Goal: Information Seeking & Learning: Learn about a topic

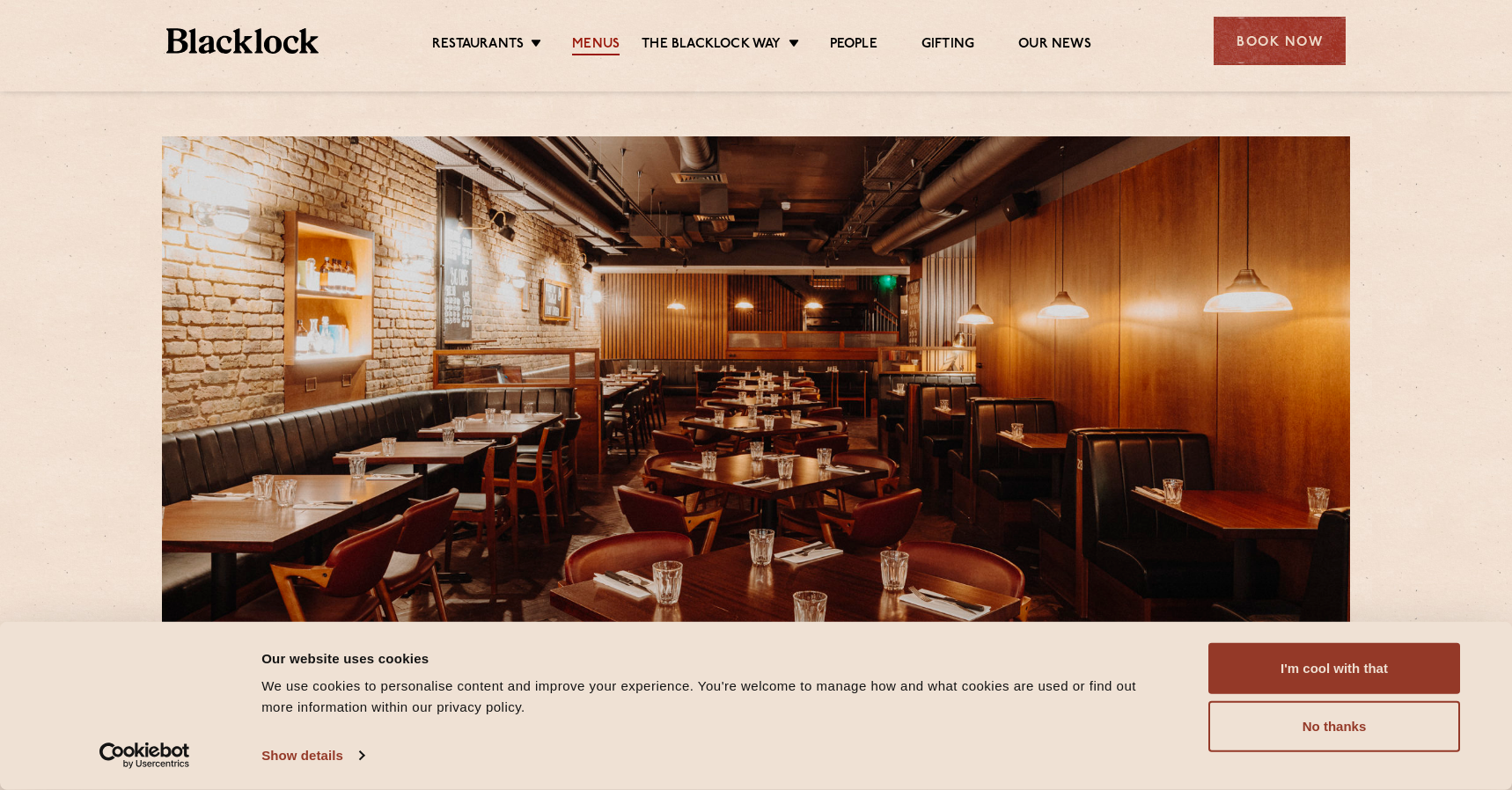
click at [594, 52] on link "Menus" at bounding box center [596, 45] width 48 height 19
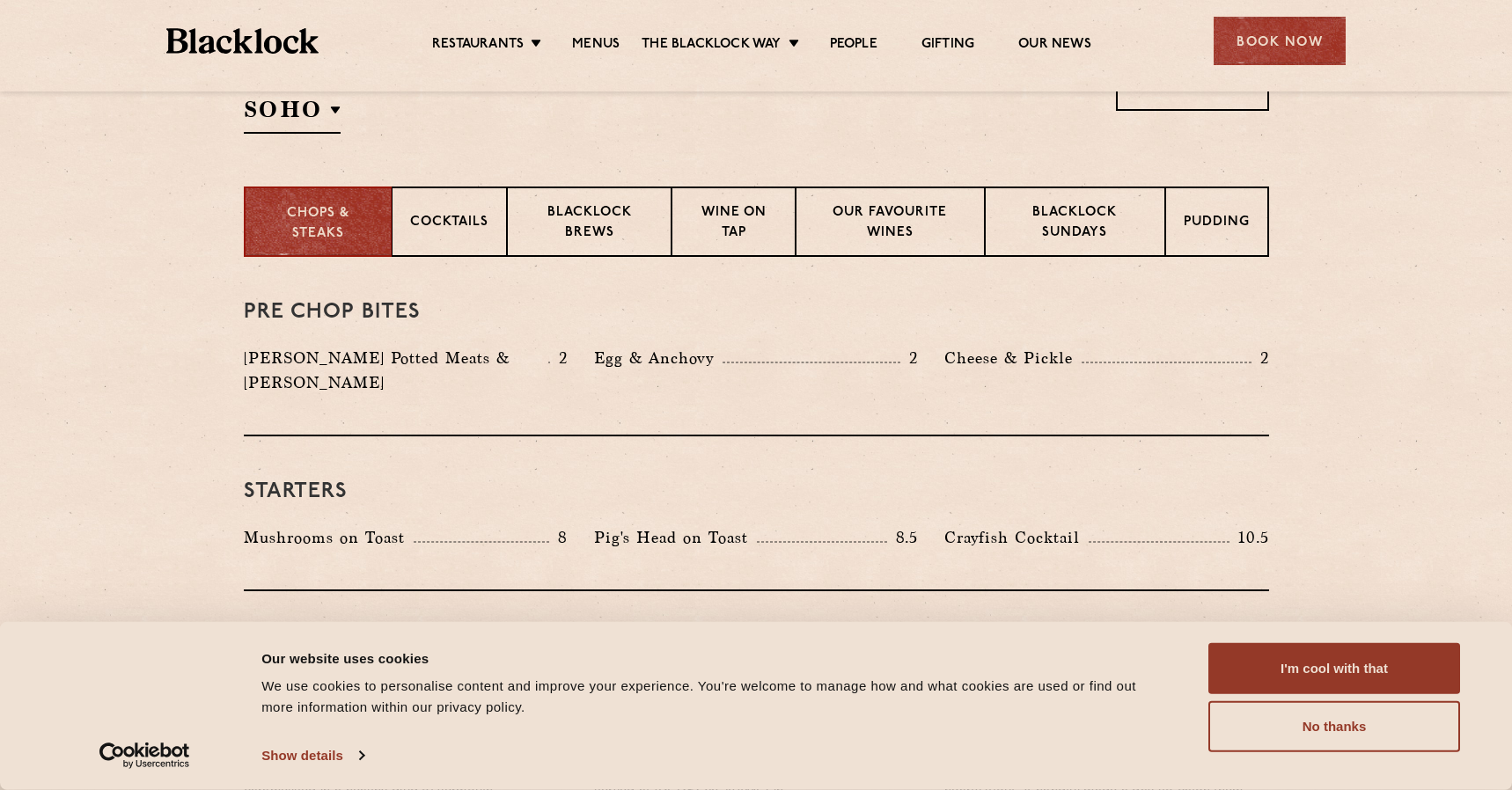
scroll to position [631, 0]
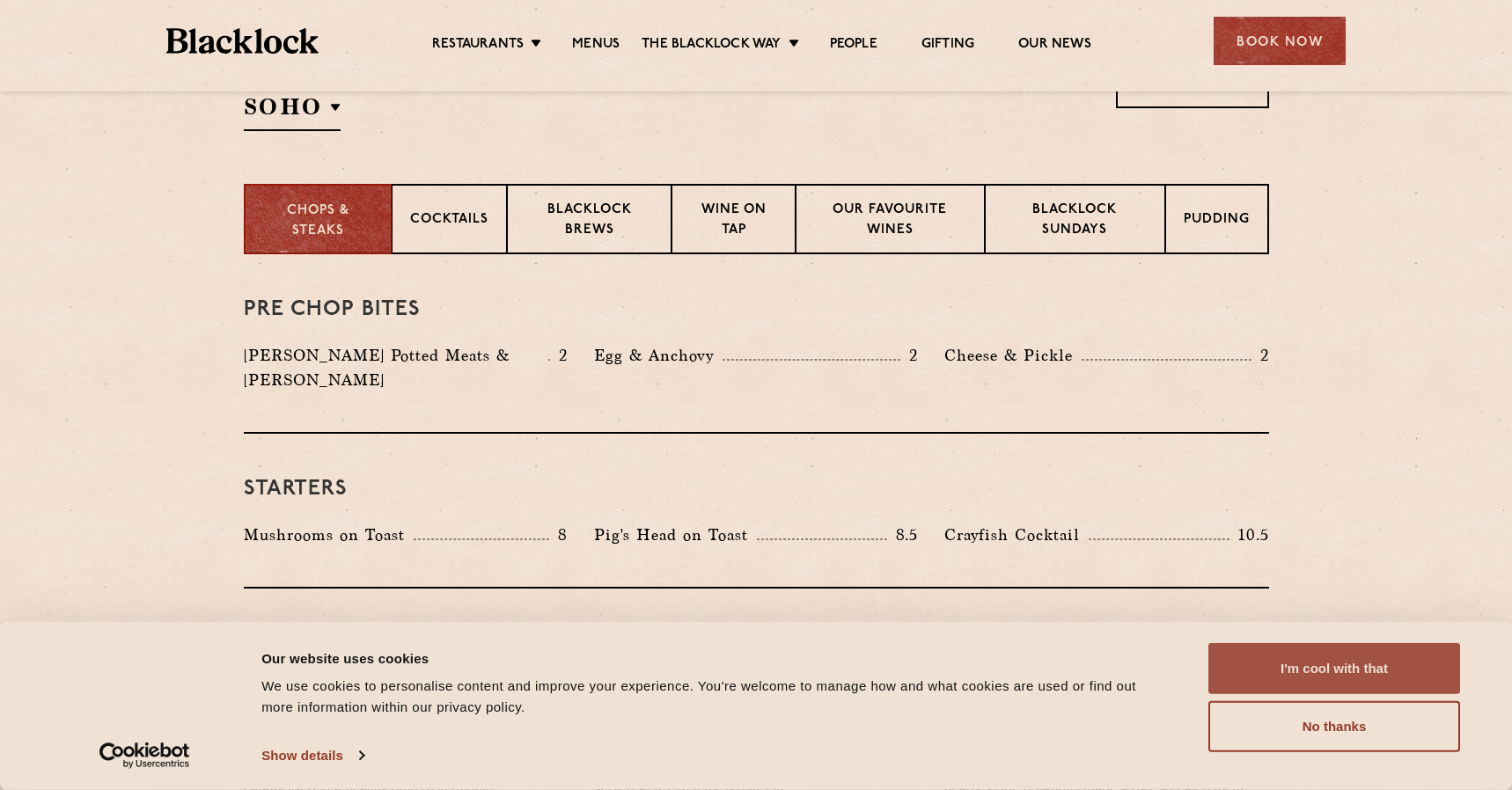
click at [1354, 671] on button "I'm cool with that" at bounding box center [1334, 669] width 252 height 51
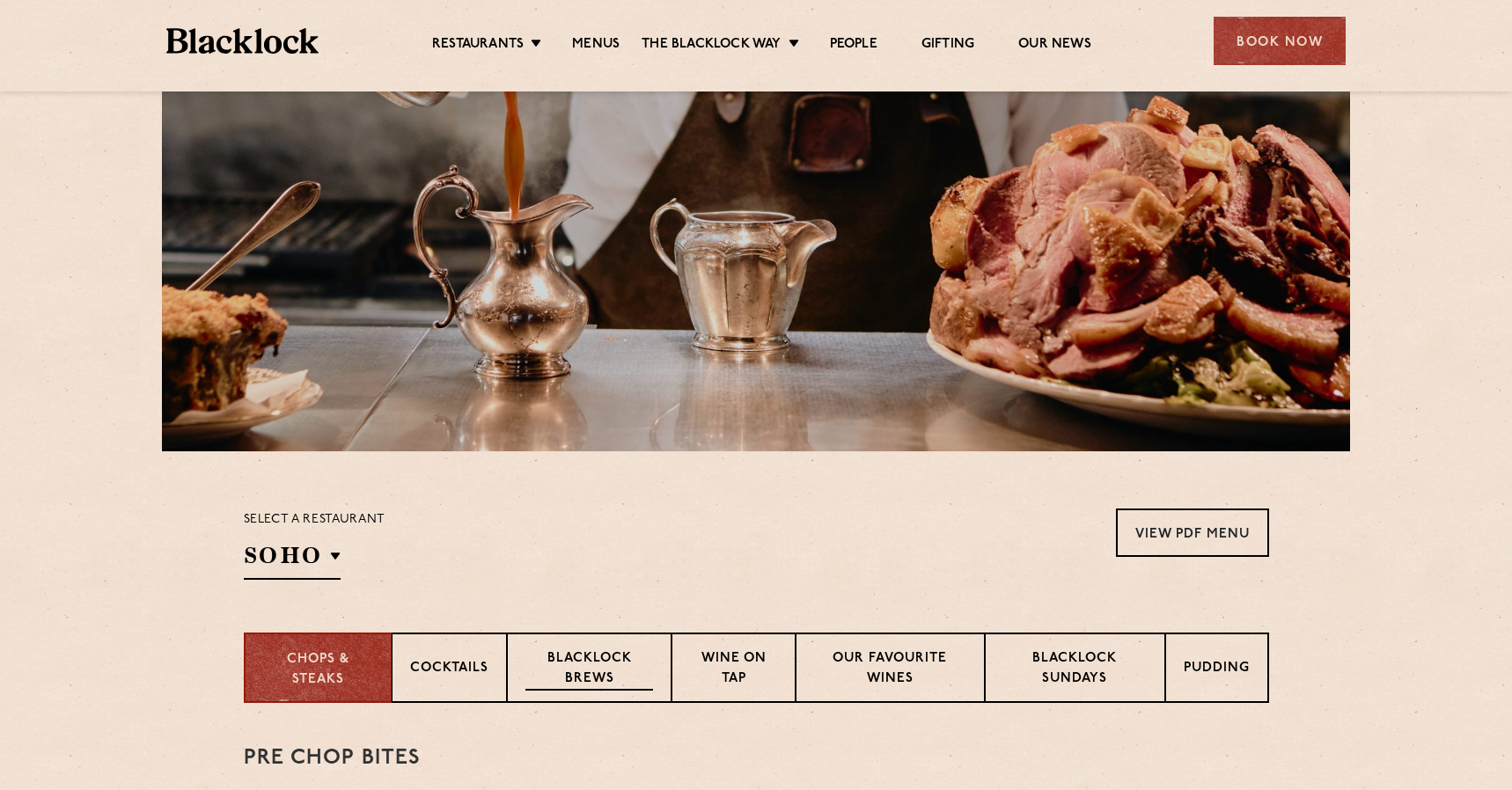
scroll to position [0, 0]
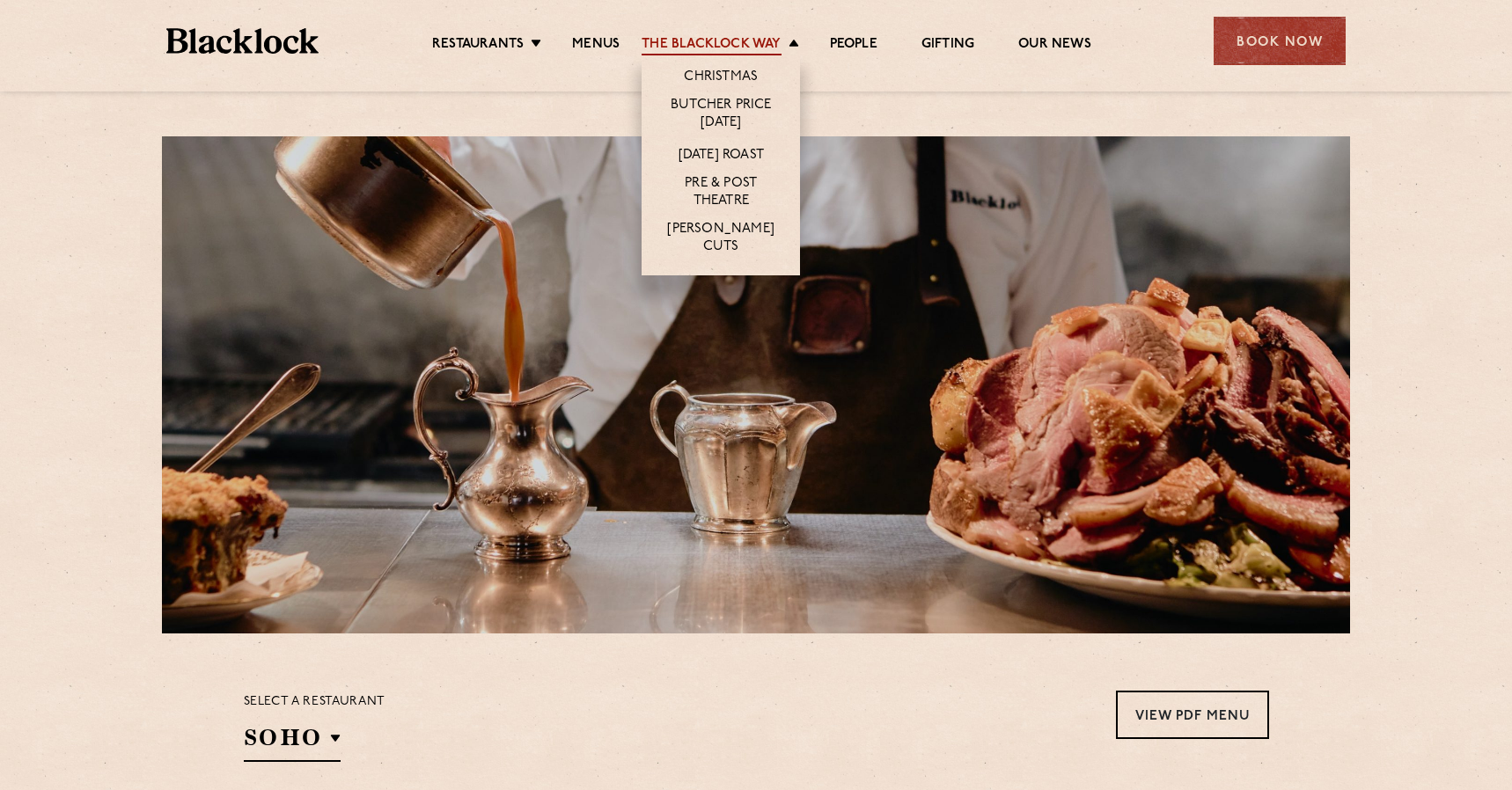
click at [686, 46] on link "The Blacklock Way" at bounding box center [711, 45] width 139 height 19
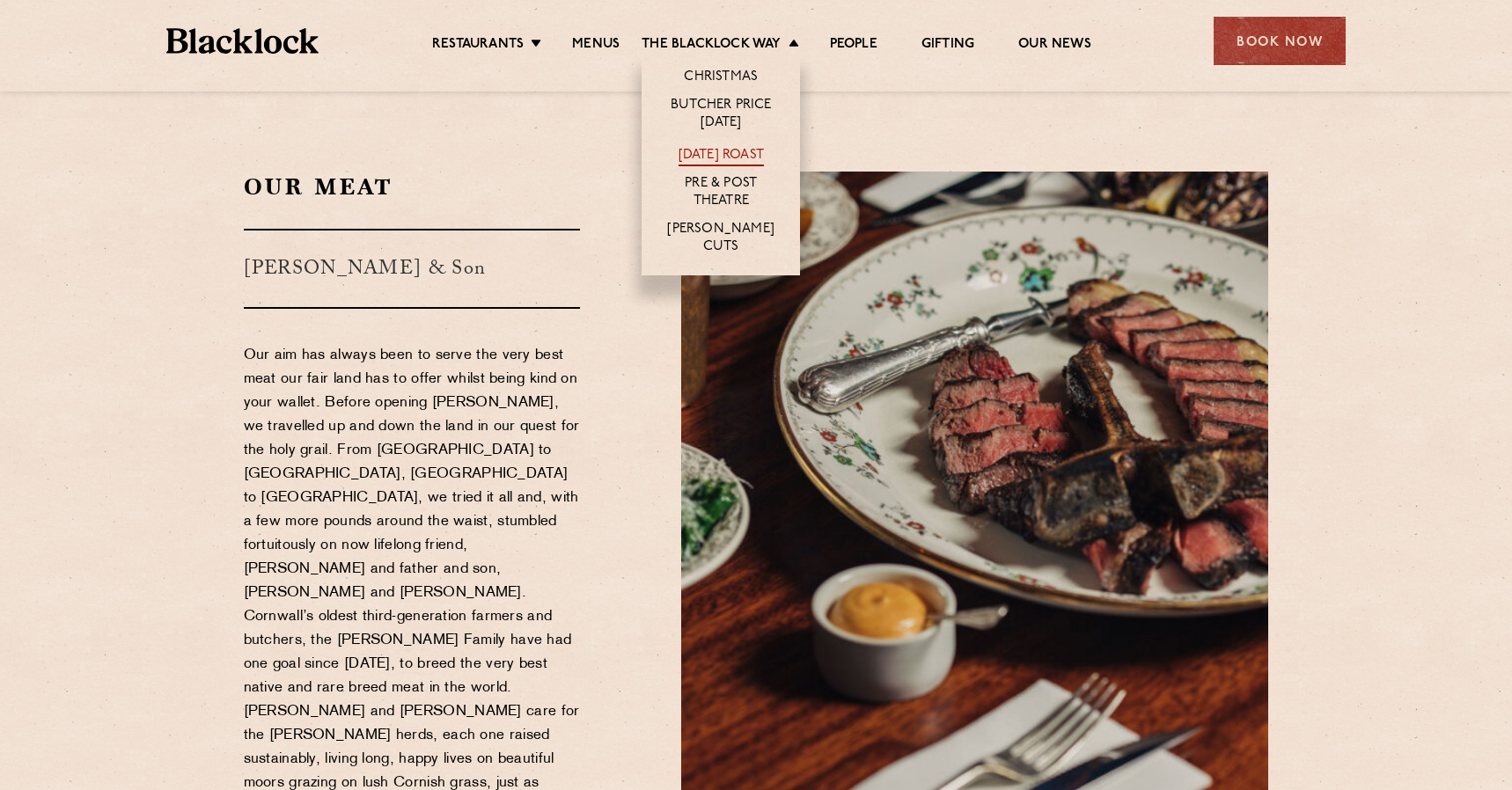
click at [691, 148] on link "[DATE] Roast" at bounding box center [720, 157] width 85 height 19
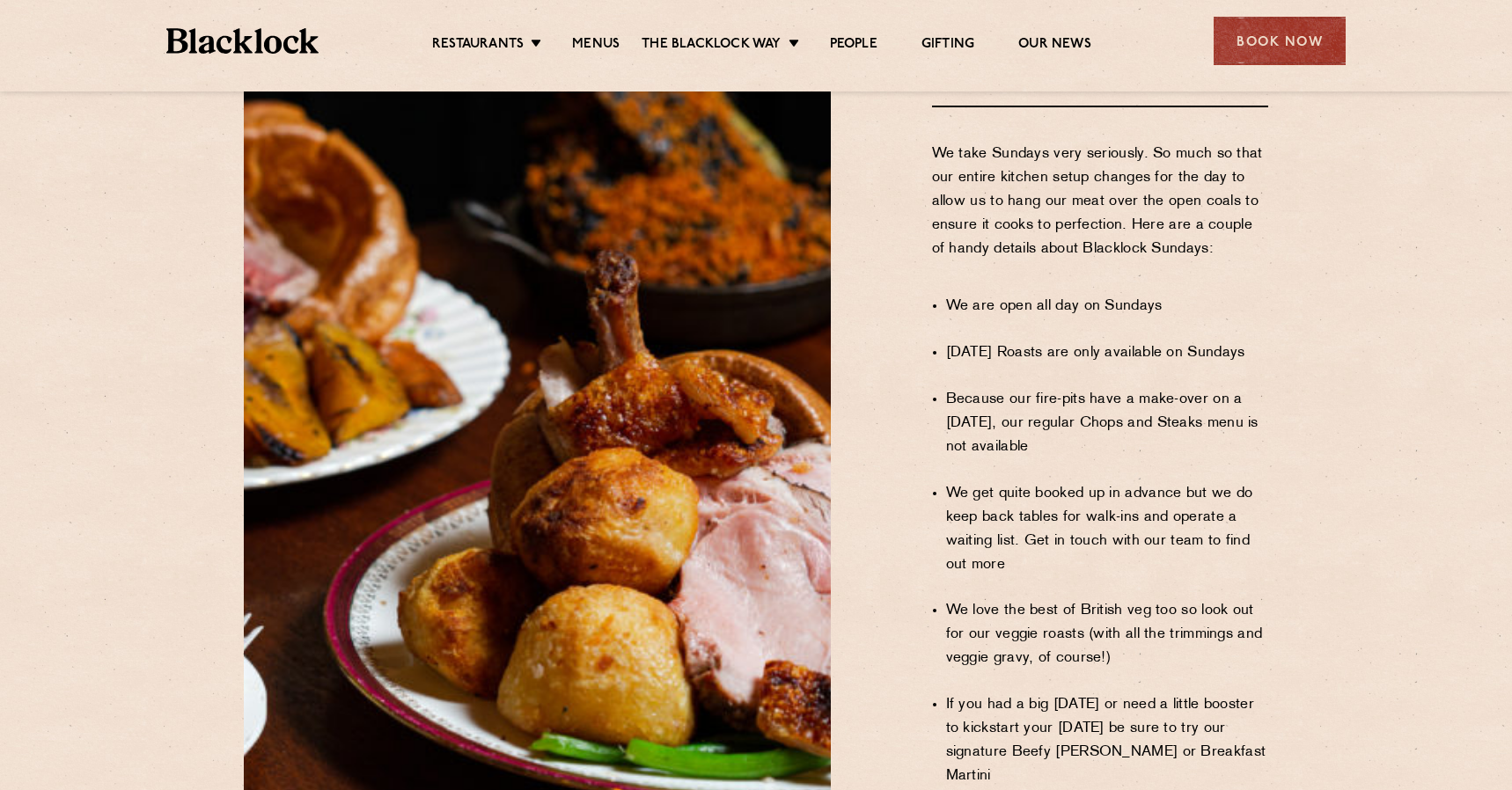
scroll to position [1632, 0]
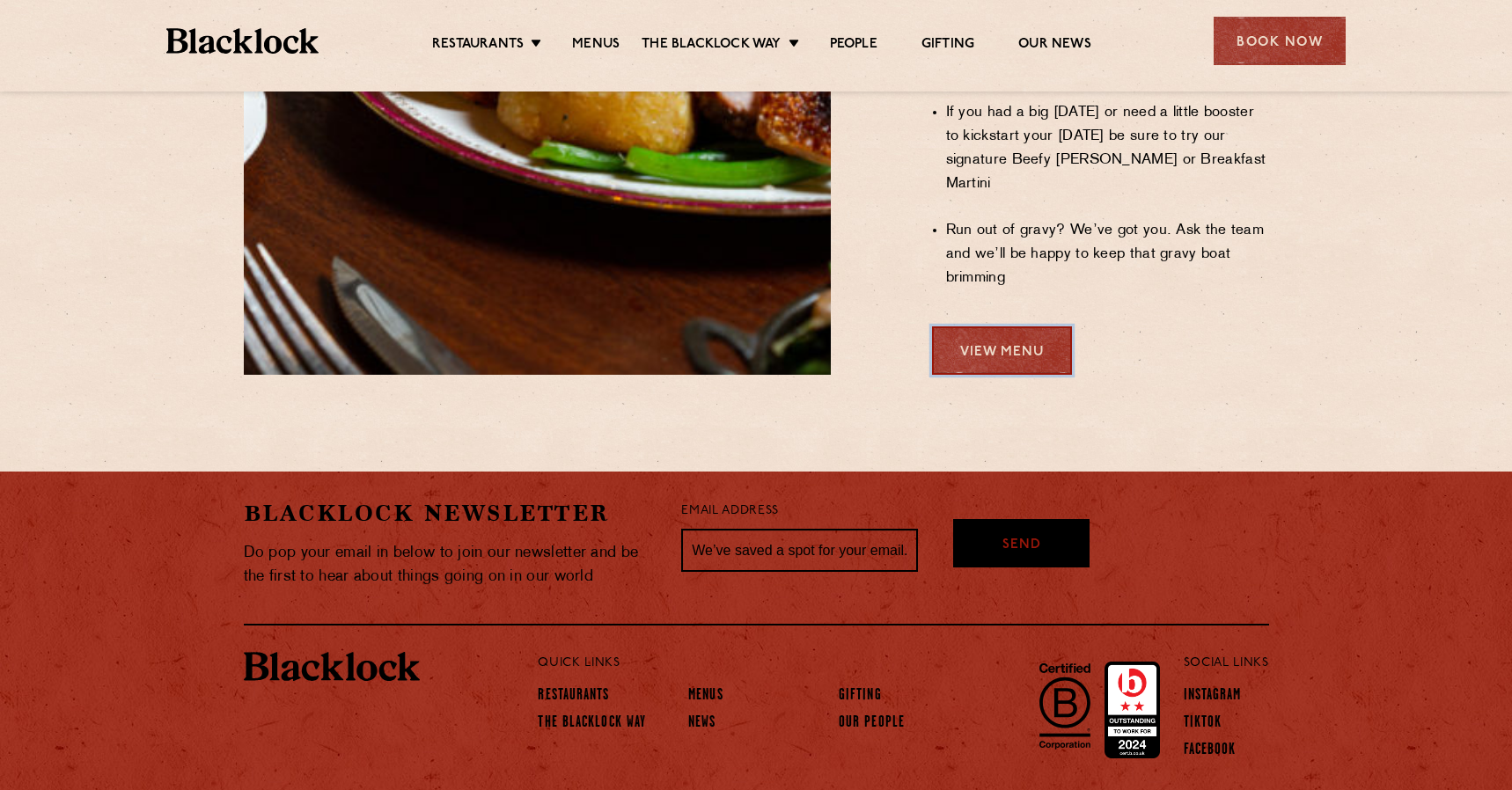
click at [1045, 327] on link "View Menu" at bounding box center [1001, 351] width 140 height 49
